Goal: Find specific page/section: Find specific page/section

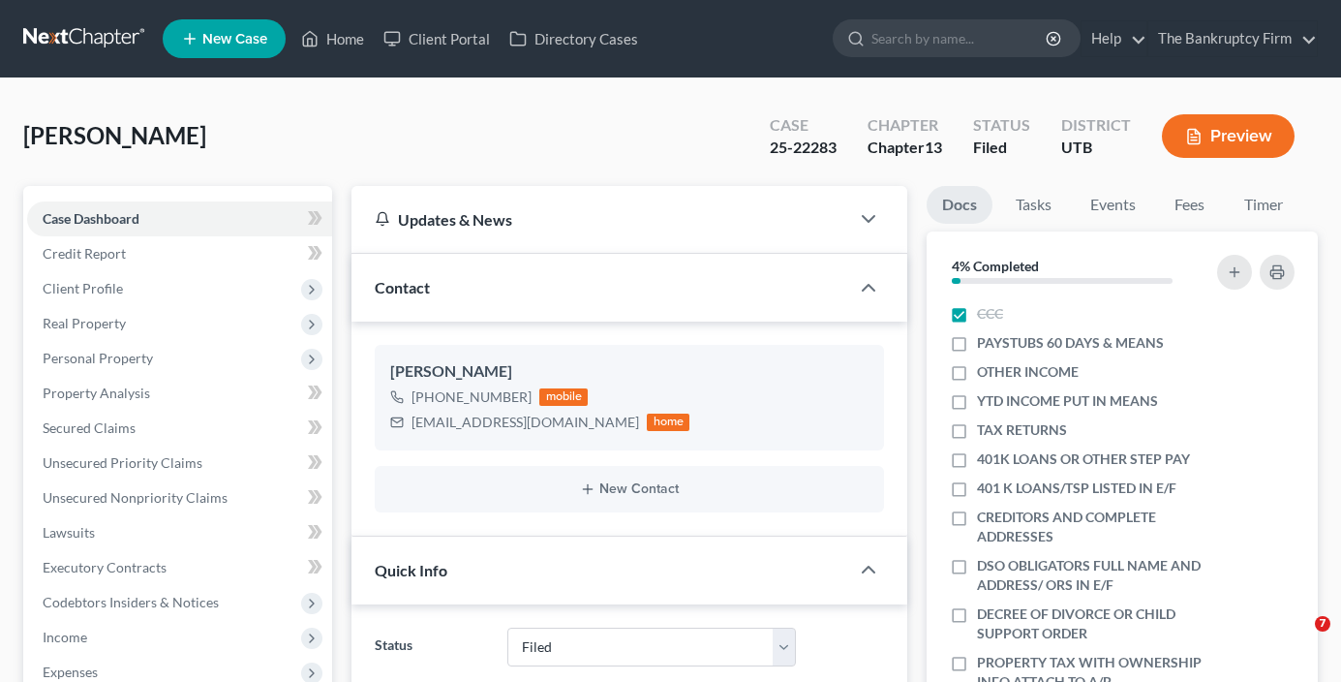
select select "3"
click at [338, 44] on link "Home" at bounding box center [333, 38] width 82 height 35
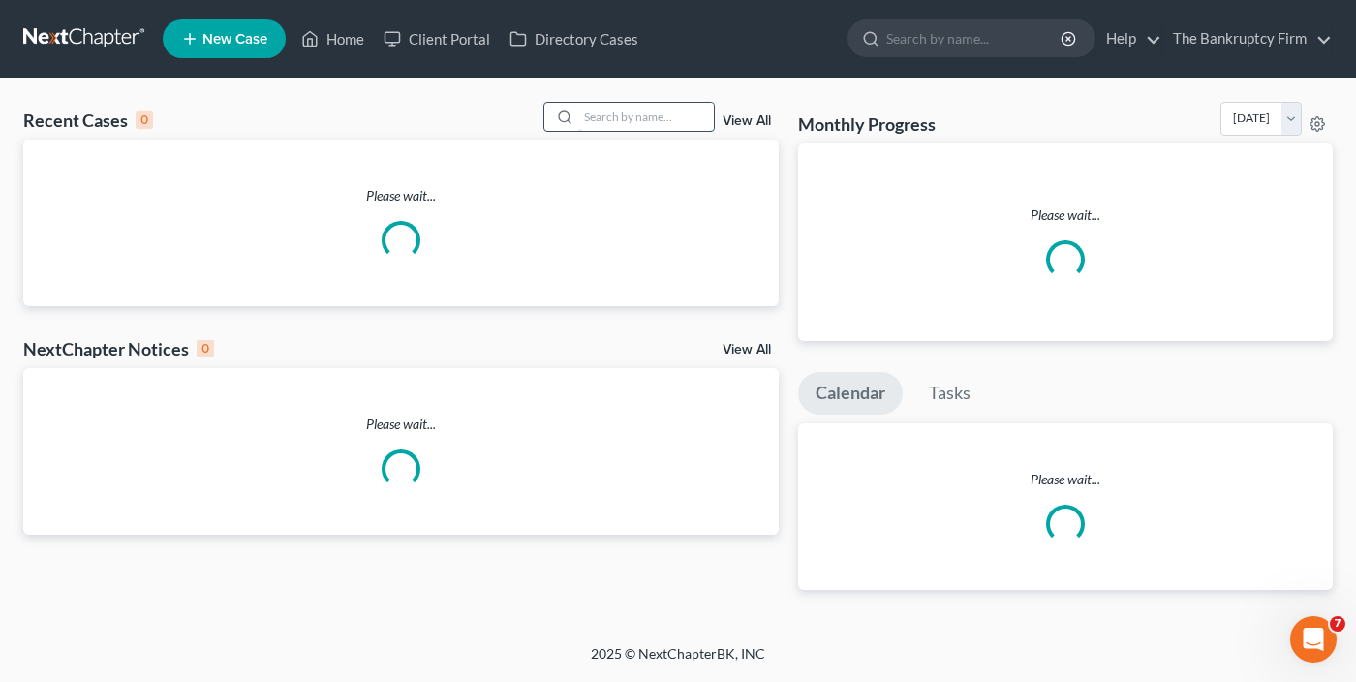
click at [600, 119] on input "search" at bounding box center [646, 117] width 136 height 28
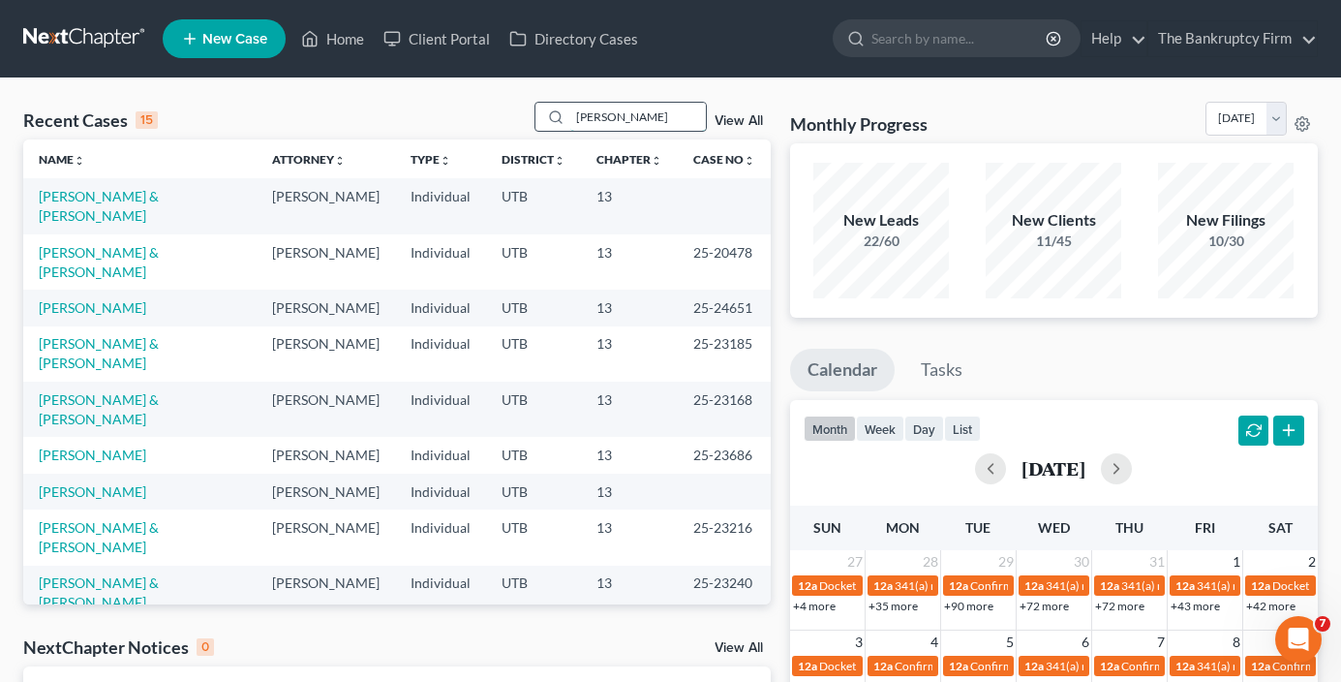
type input "[PERSON_NAME]"
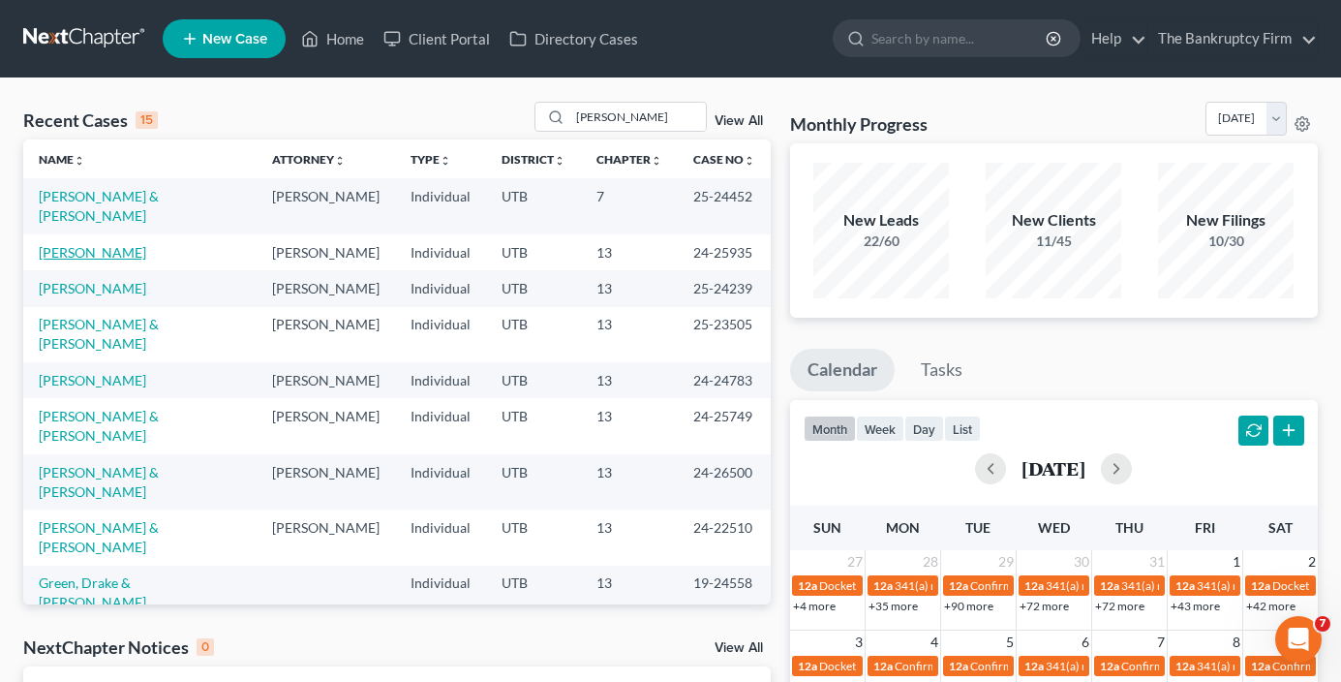
click at [92, 253] on link "[PERSON_NAME]" at bounding box center [93, 252] width 108 height 16
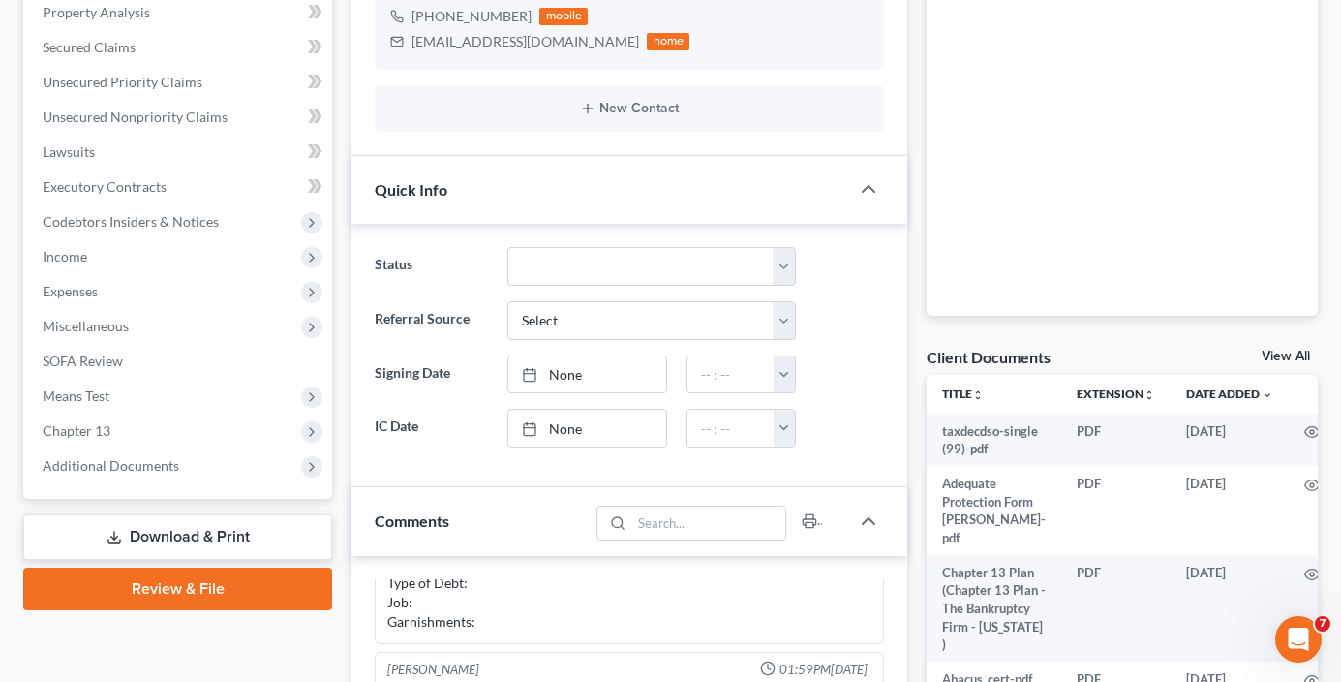
scroll to position [387, 0]
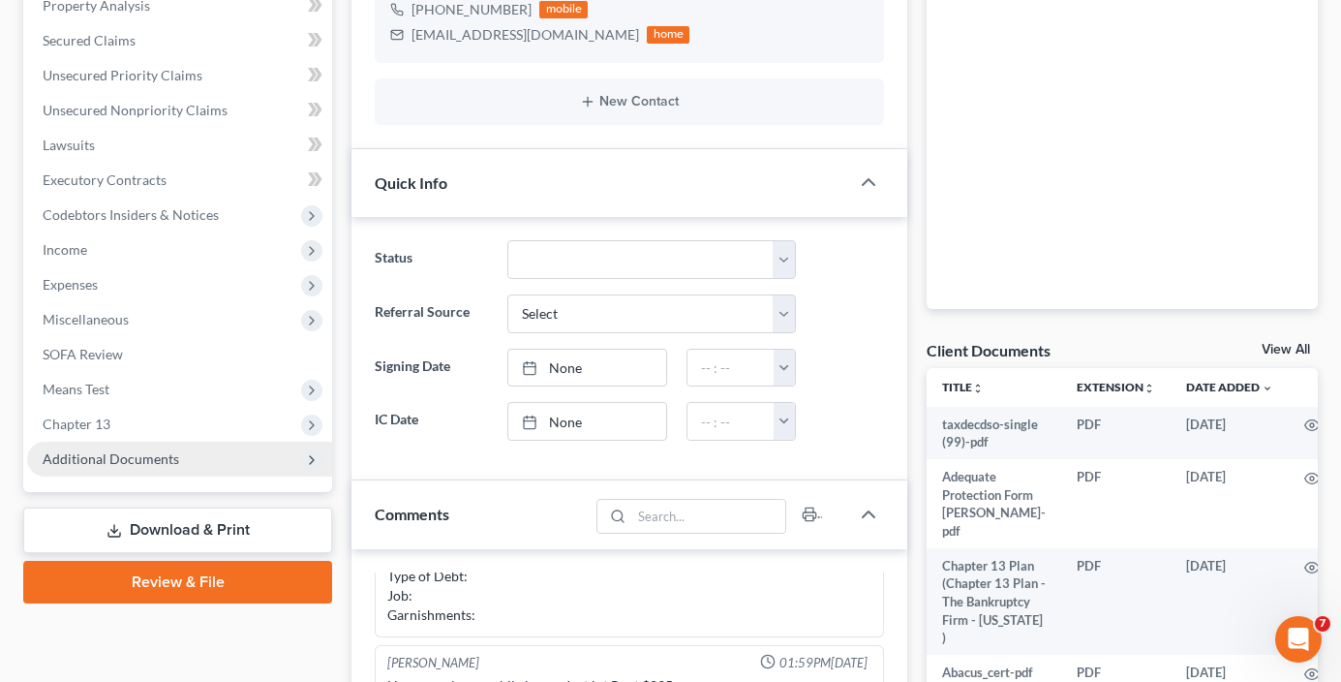
click at [114, 450] on span "Additional Documents" at bounding box center [111, 458] width 137 height 16
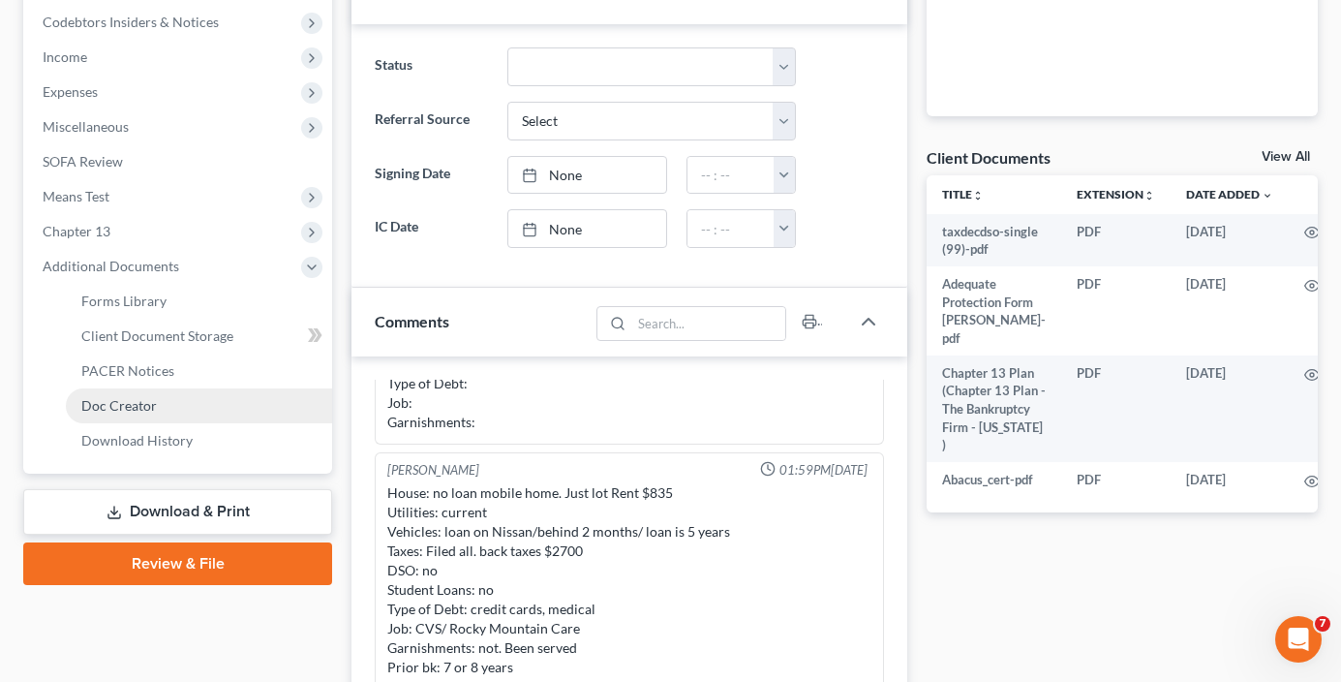
scroll to position [581, 0]
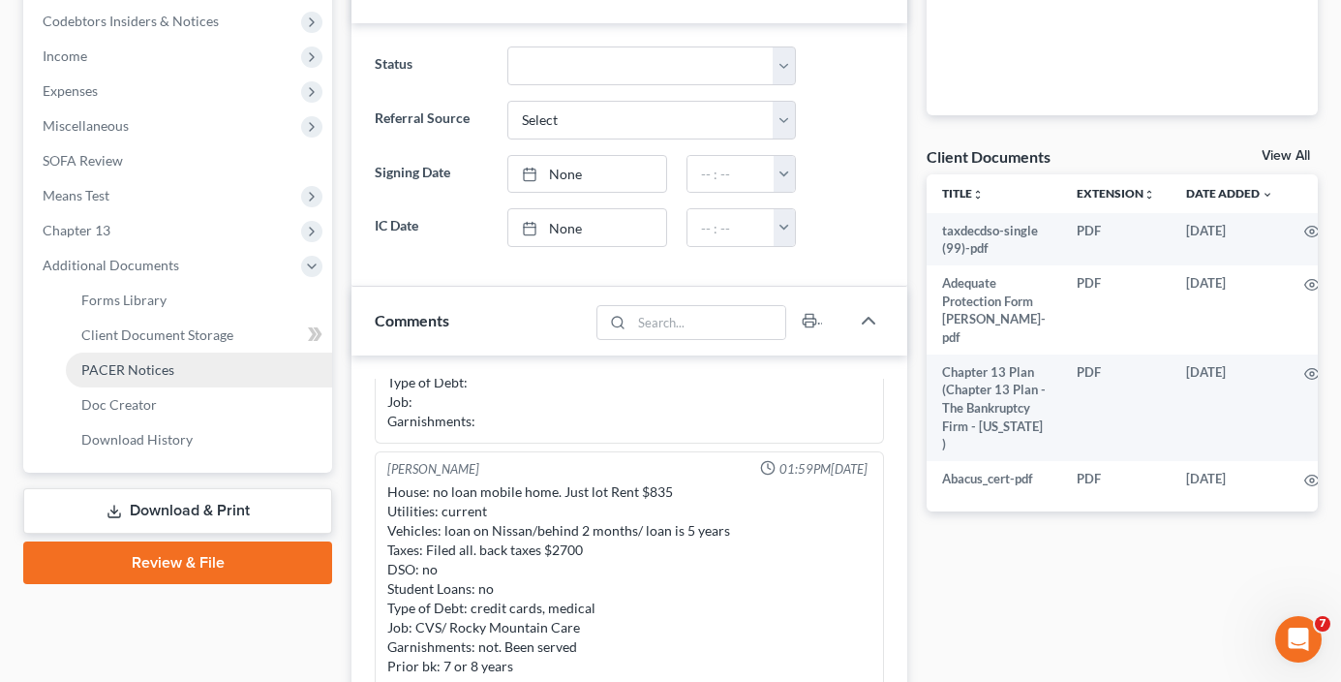
click at [129, 367] on span "PACER Notices" at bounding box center [127, 369] width 93 height 16
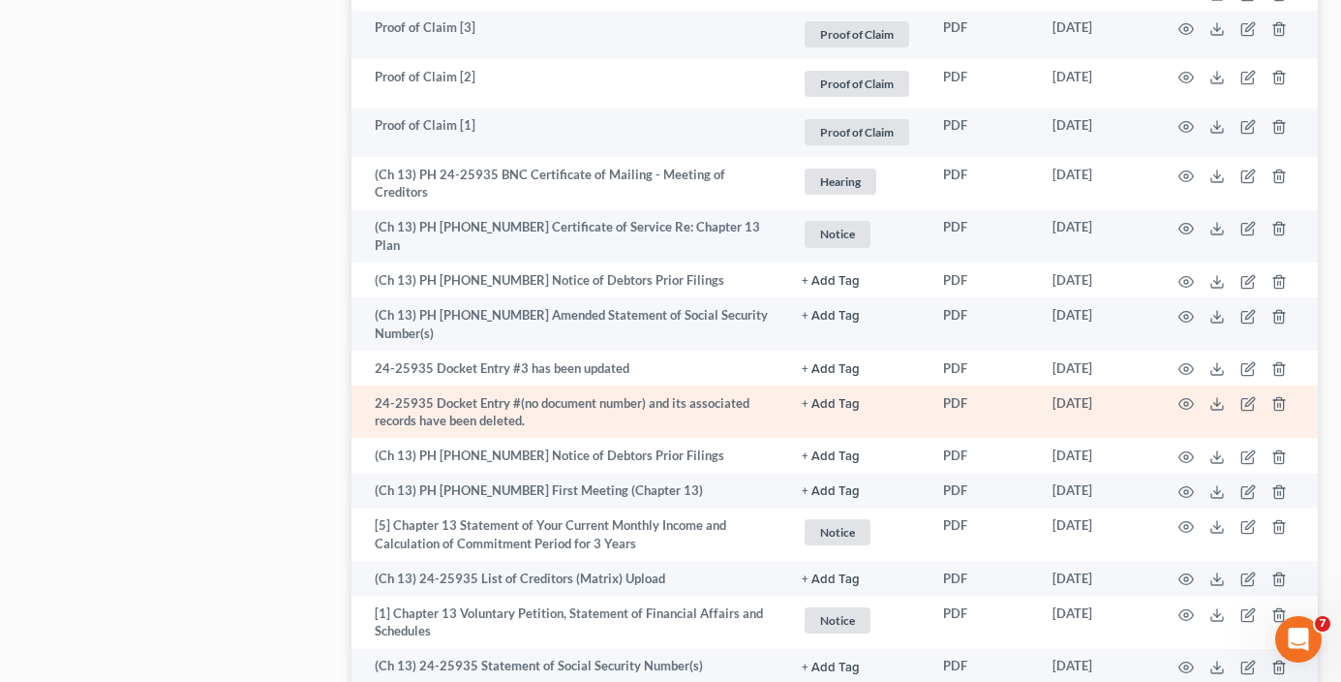
scroll to position [2325, 0]
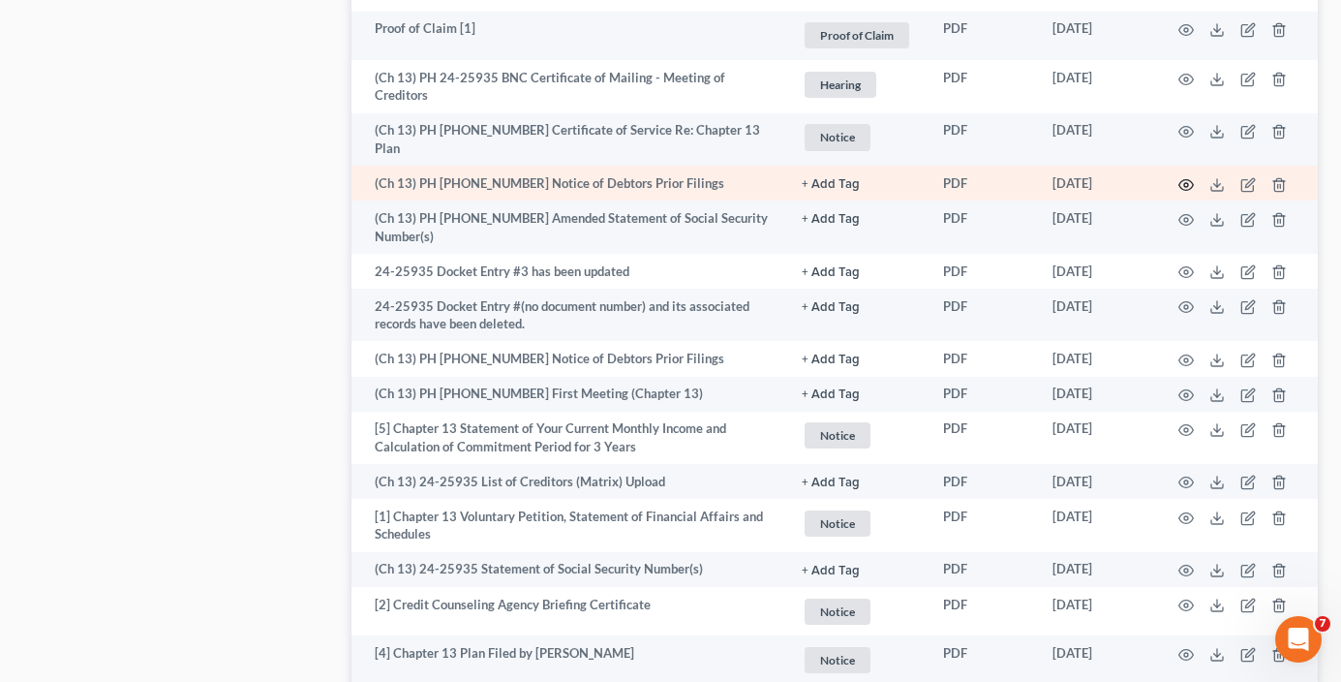
click at [1180, 177] on icon "button" at bounding box center [1186, 184] width 15 height 15
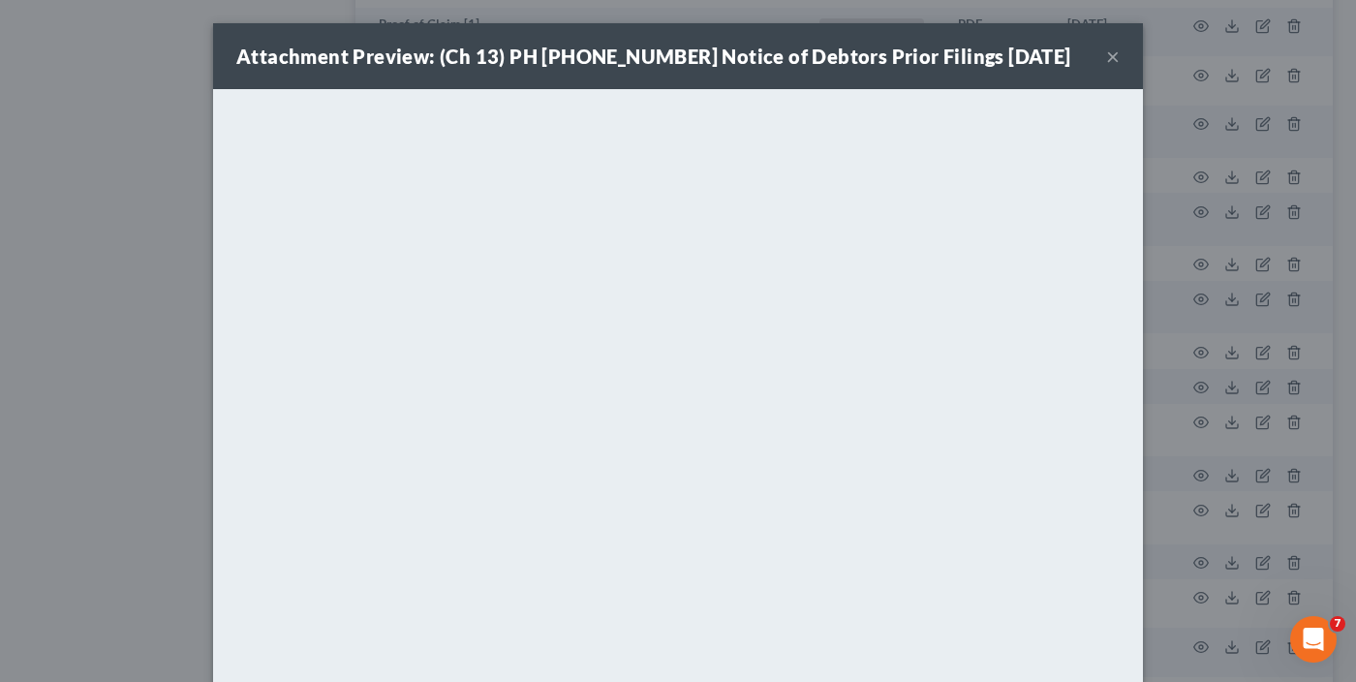
click at [1106, 61] on button "×" at bounding box center [1113, 56] width 14 height 23
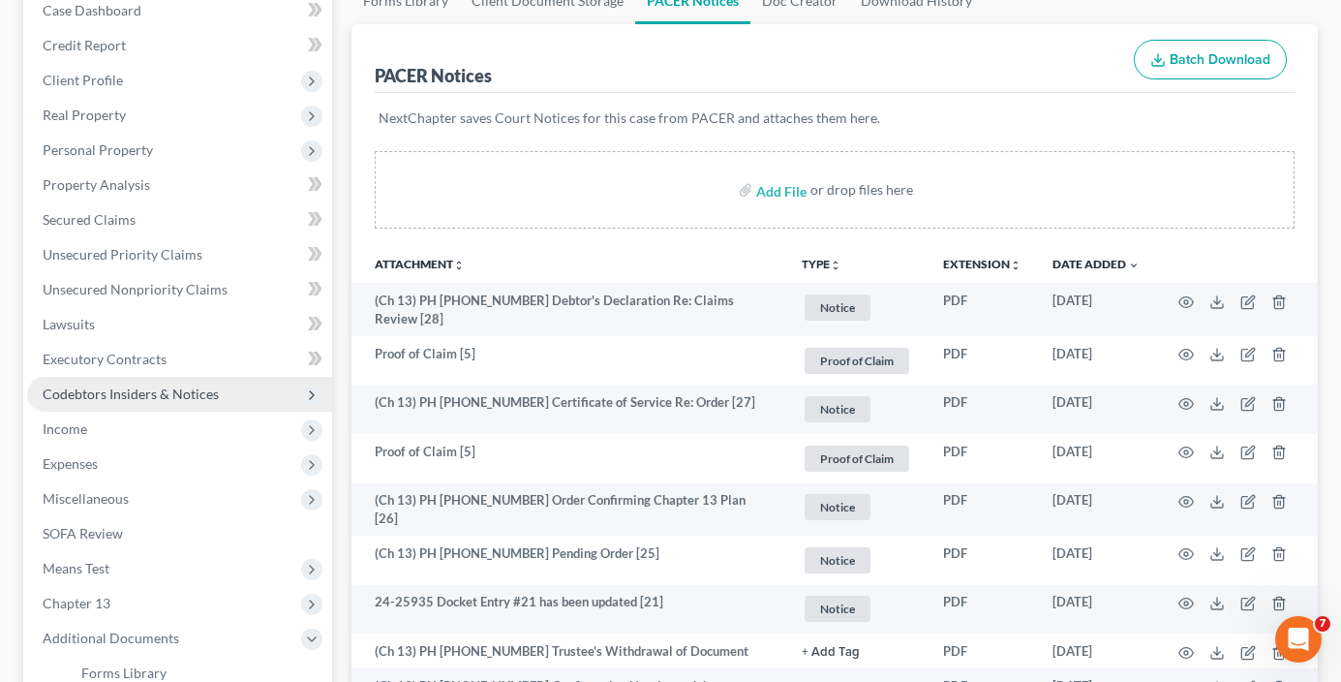
scroll to position [97, 0]
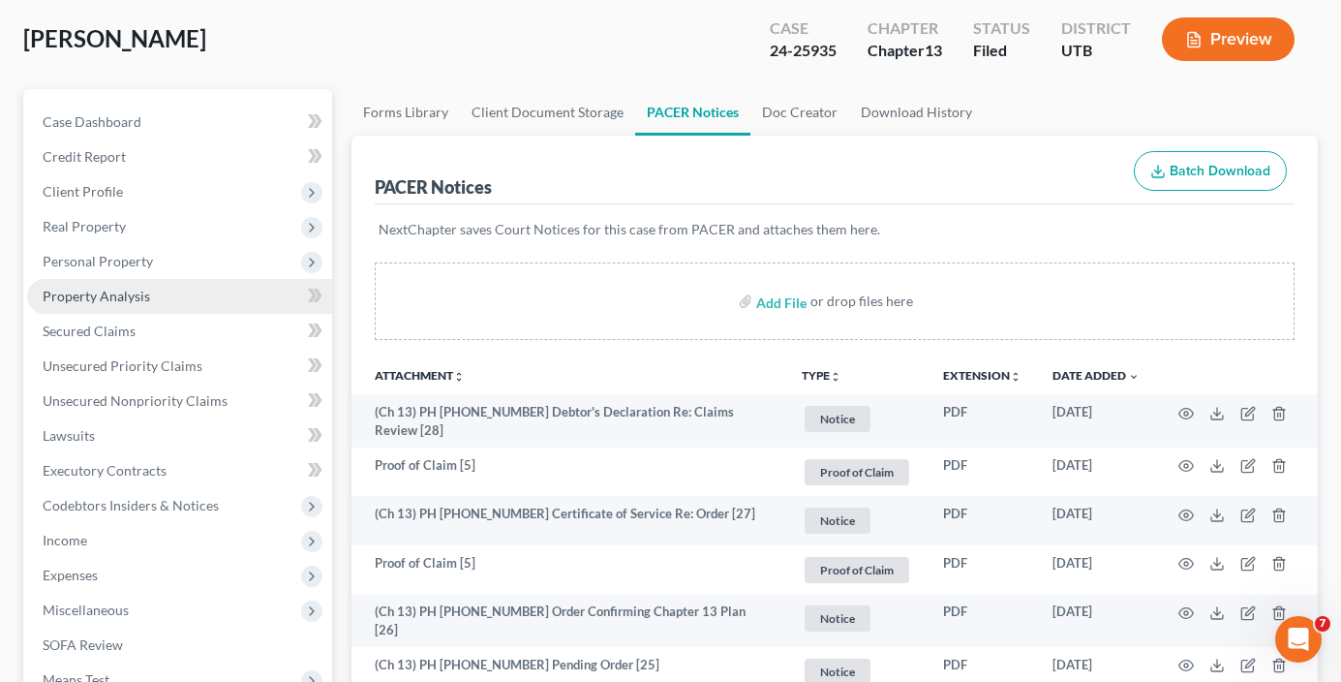
click at [116, 296] on span "Property Analysis" at bounding box center [97, 296] width 108 height 16
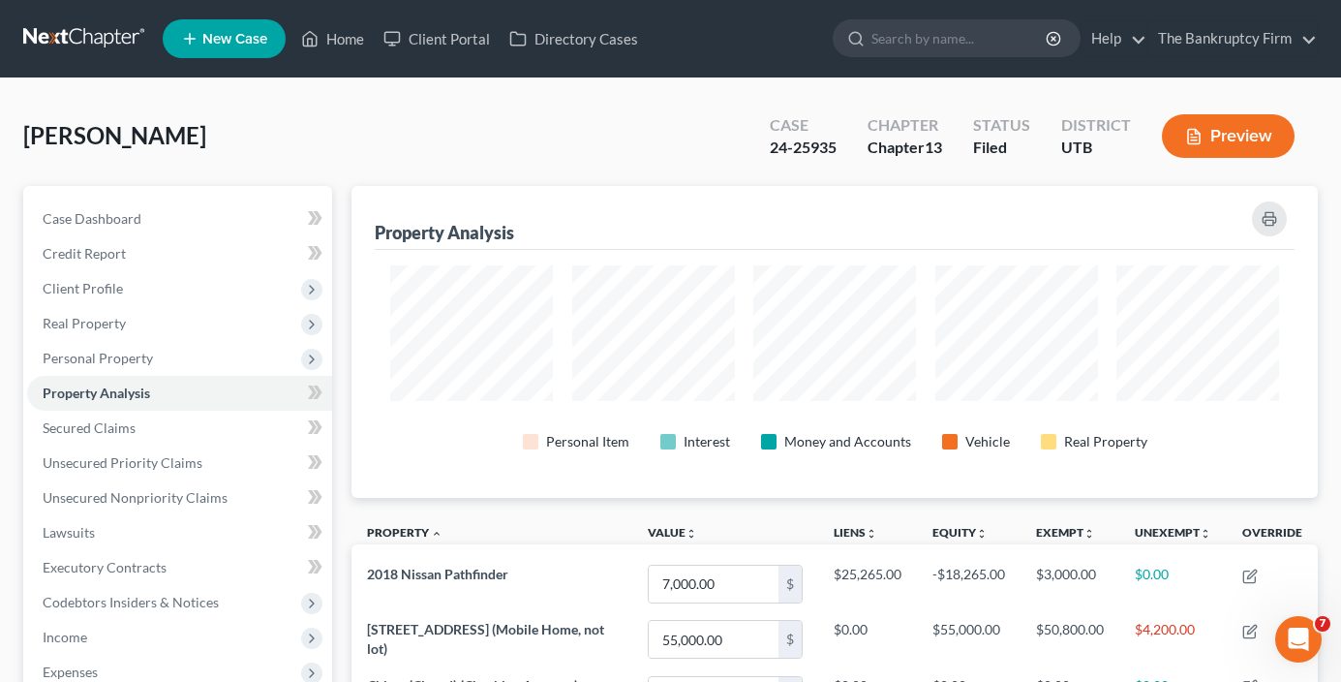
click at [530, 139] on div "[PERSON_NAME] Upgraded Case 24-25935 Chapter Chapter 13 Status Filed District U…" at bounding box center [670, 144] width 1295 height 84
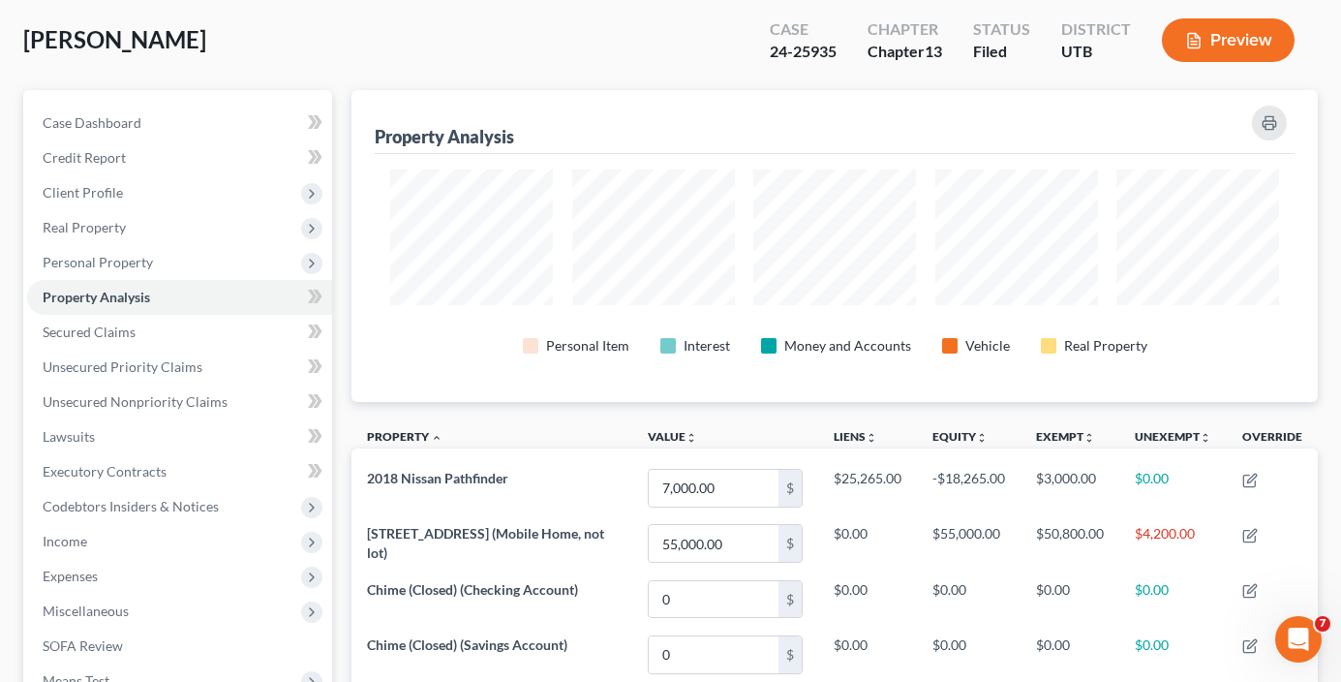
scroll to position [97, 0]
